Goal: Find specific page/section: Find specific page/section

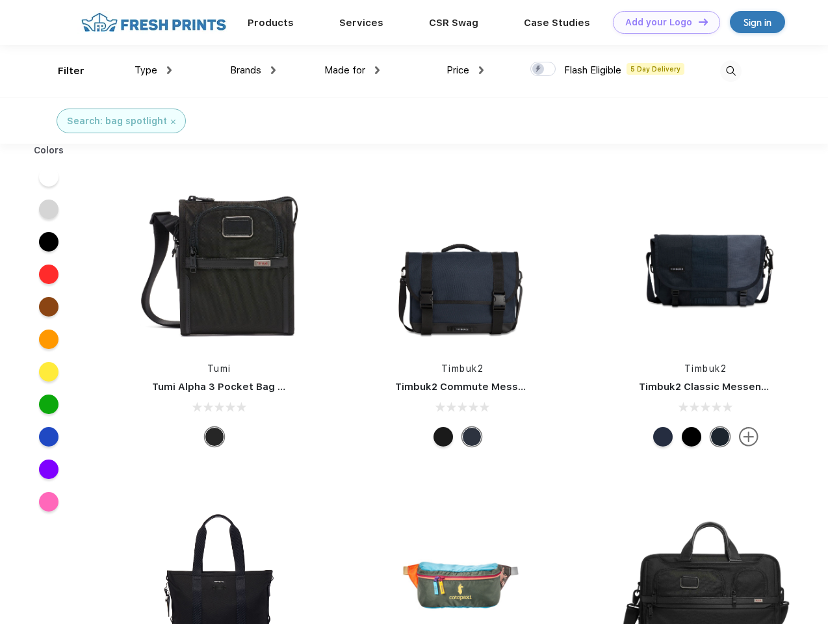
click at [661, 22] on link "Add your Logo Design Tool" at bounding box center [666, 22] width 107 height 23
click at [0, 0] on div "Design Tool" at bounding box center [0, 0] width 0 height 0
click at [697, 21] on link "Add your Logo Design Tool" at bounding box center [666, 22] width 107 height 23
click at [62, 71] on div "Filter" at bounding box center [71, 71] width 27 height 15
click at [153, 70] on span "Type" at bounding box center [145, 70] width 23 height 12
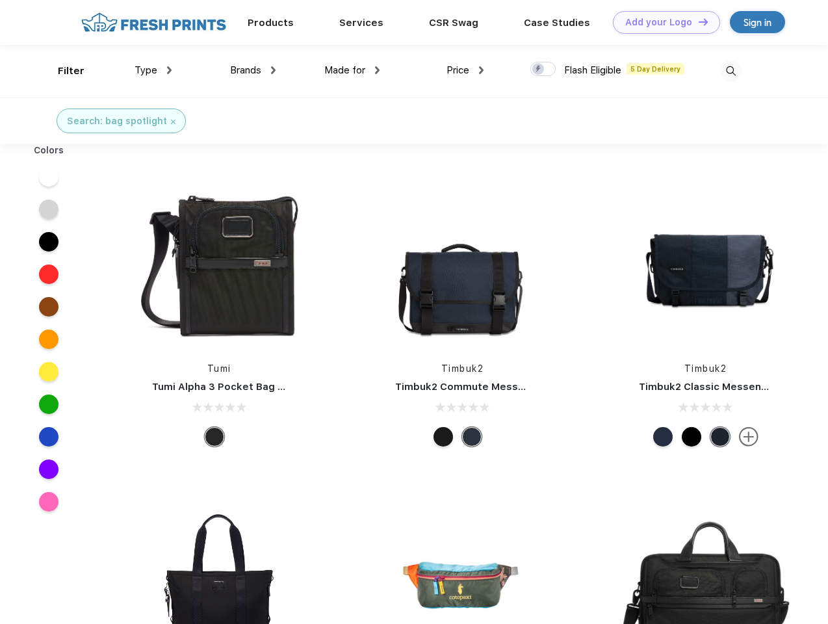
click at [253, 70] on span "Brands" at bounding box center [245, 70] width 31 height 12
click at [352, 70] on span "Made for" at bounding box center [344, 70] width 41 height 12
click at [465, 70] on span "Price" at bounding box center [457, 70] width 23 height 12
click at [543, 70] on div at bounding box center [542, 69] width 25 height 14
click at [538, 70] on input "checkbox" at bounding box center [534, 65] width 8 height 8
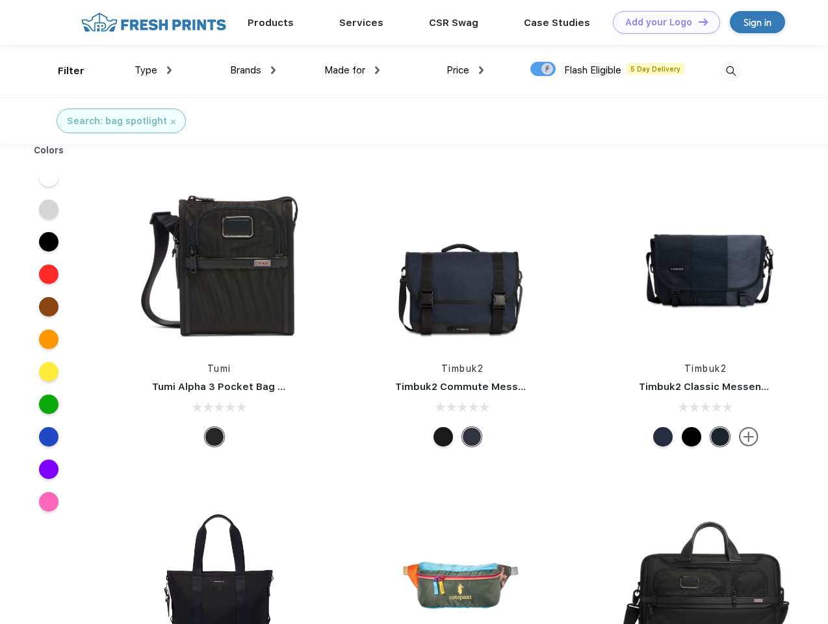
click at [730, 71] on img at bounding box center [730, 70] width 21 height 21
